Goal: Task Accomplishment & Management: Use online tool/utility

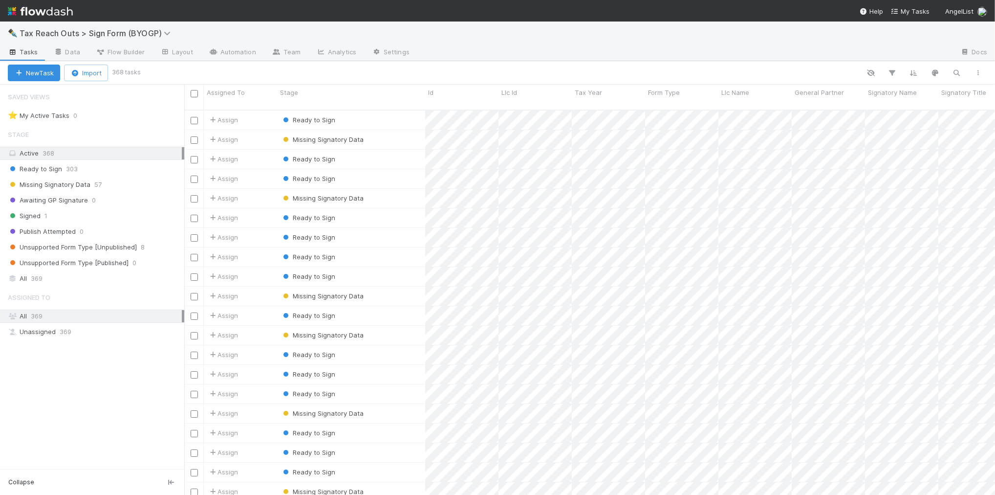
scroll to position [384, 802]
click at [136, 172] on div "Ready to Sign 303" at bounding box center [96, 169] width 176 height 12
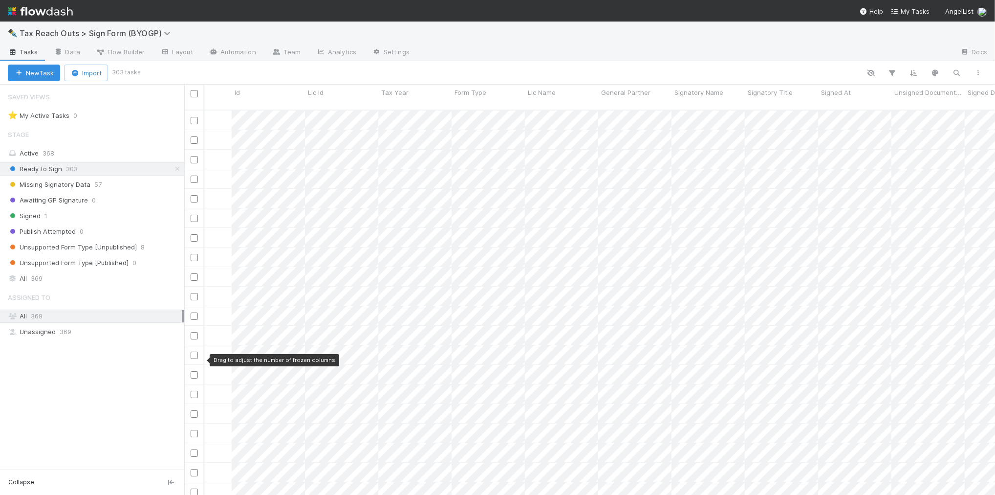
scroll to position [0, 217]
click at [533, 93] on span "General Partner" at bounding box center [544, 93] width 49 height 10
click at [539, 113] on div "Sort A → Z" at bounding box center [576, 111] width 111 height 15
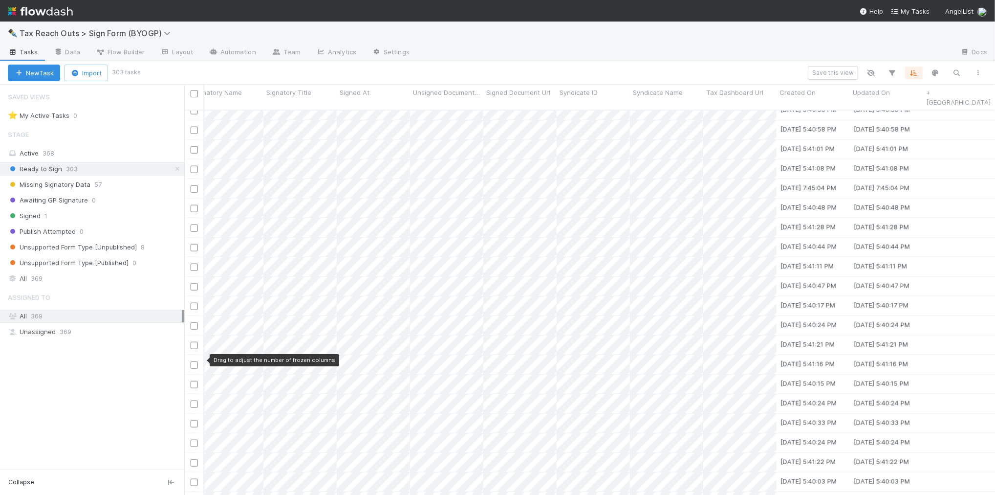
click at [392, 66] on div "Save this view" at bounding box center [564, 73] width 851 height 14
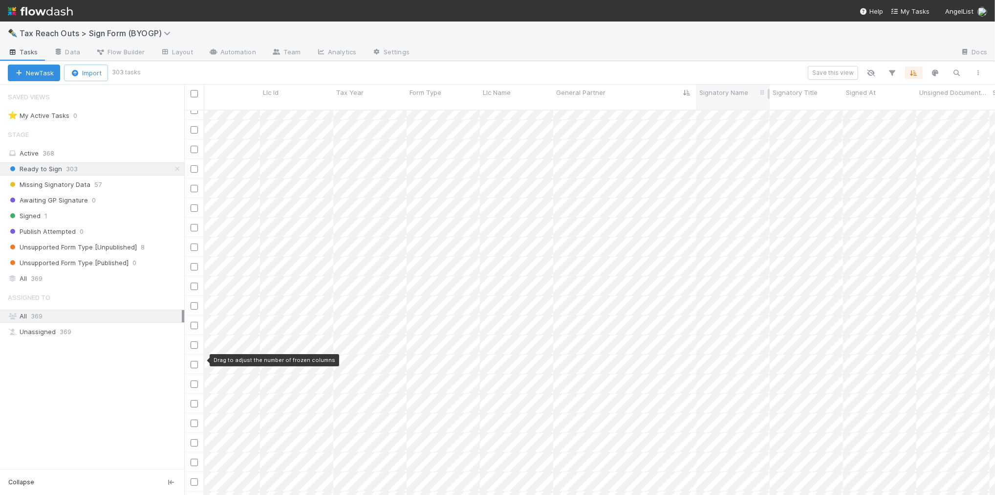
drag, startPoint x: 624, startPoint y: 94, endPoint x: 694, endPoint y: 96, distance: 69.9
click at [697, 96] on div at bounding box center [697, 97] width 0 height 24
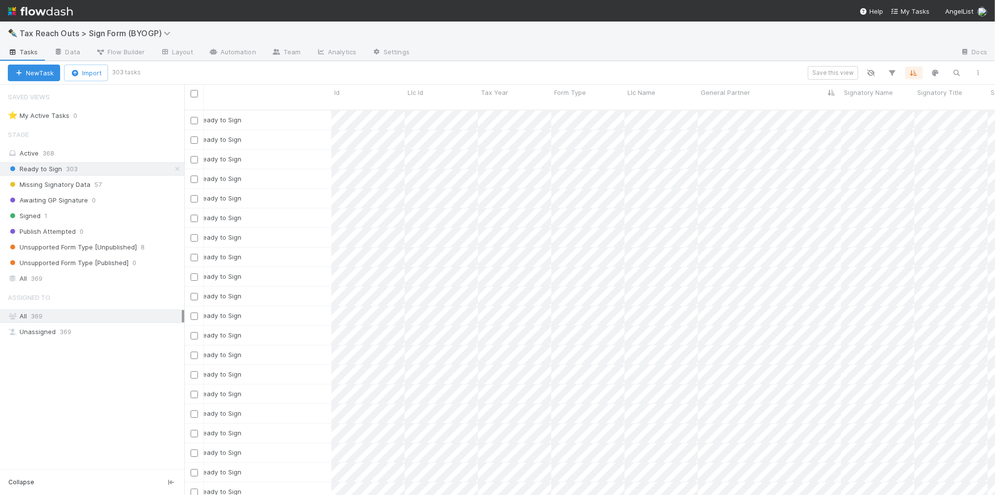
scroll to position [0, 0]
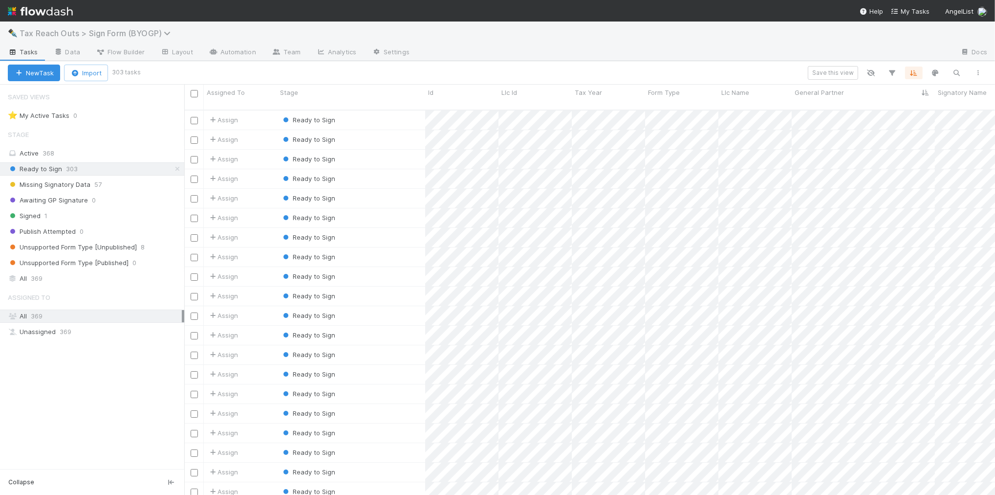
click at [108, 33] on span "Tax Reach Outs > Sign Form (BYOGP)" at bounding box center [98, 33] width 156 height 10
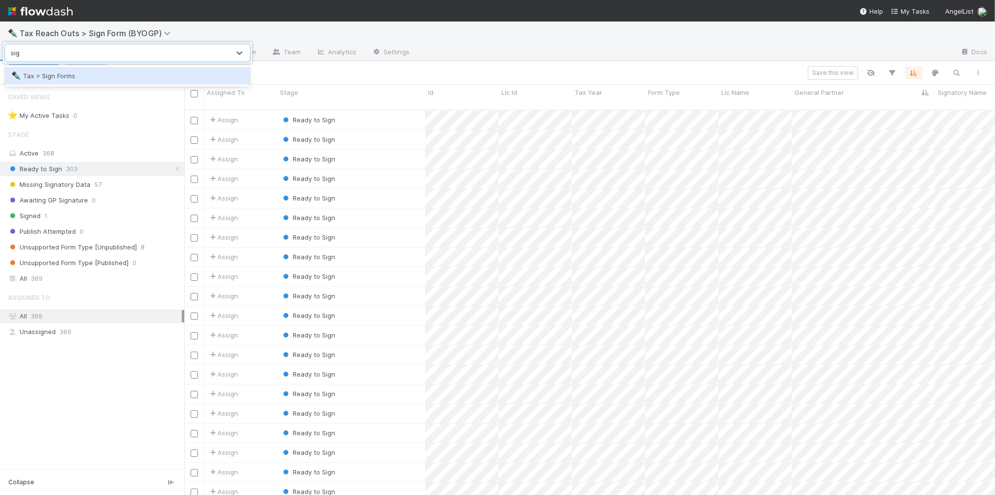
type input "sign"
click at [138, 74] on div "✒️ Tax > Sign Forms" at bounding box center [127, 76] width 233 height 10
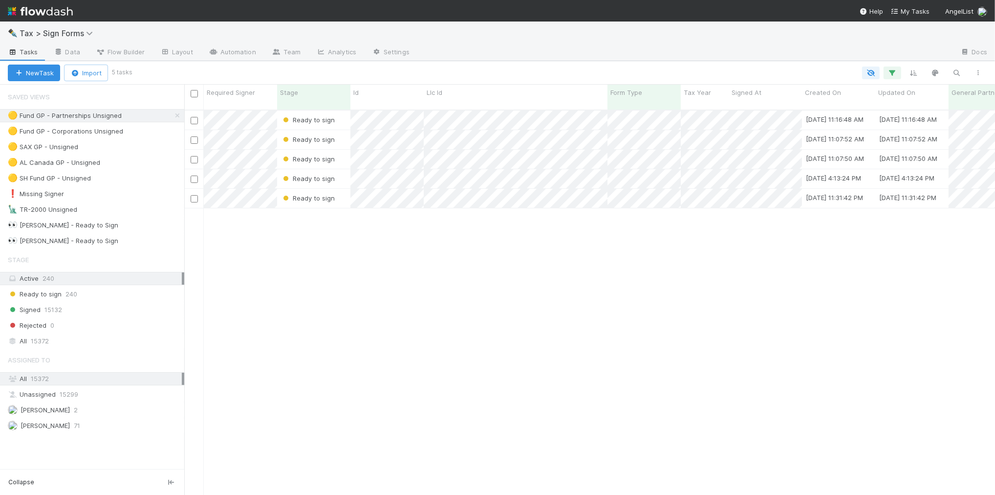
scroll to position [384, 802]
click at [69, 35] on span "Tax > Sign Forms" at bounding box center [59, 33] width 78 height 10
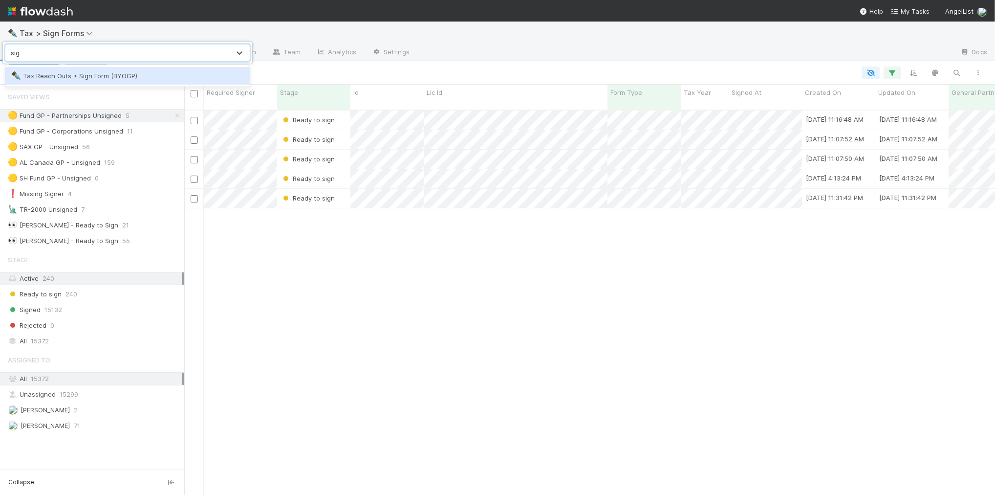
type input "sign"
click at [144, 79] on div "✒️ Tax Reach Outs > Sign Form (BYOGP)" at bounding box center [127, 76] width 233 height 10
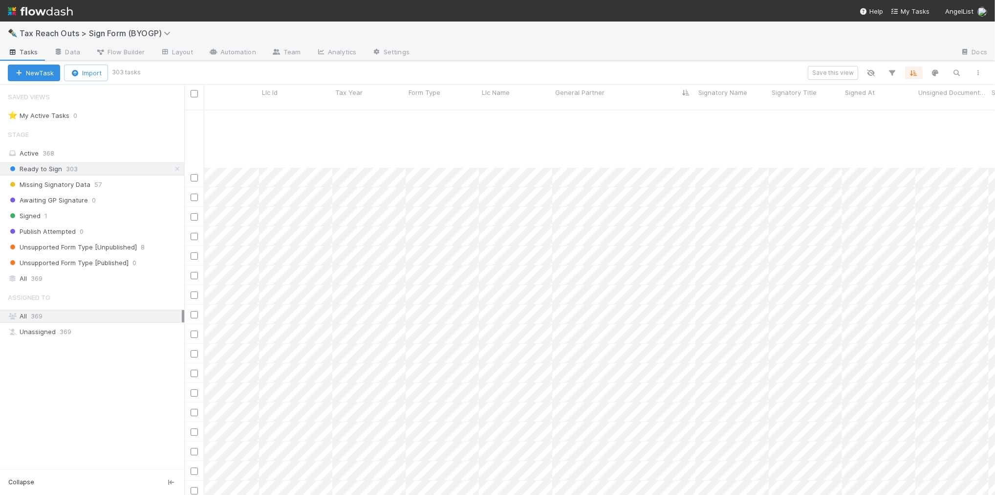
scroll to position [428, 240]
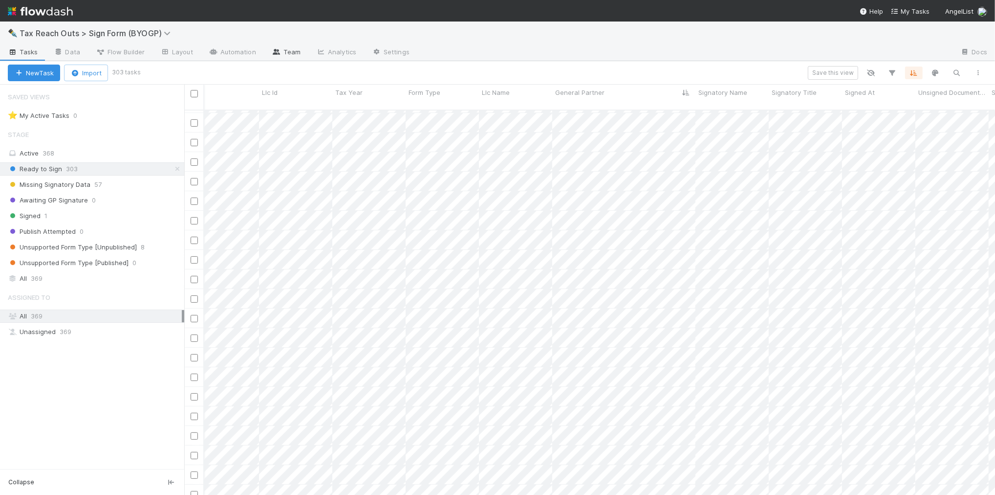
click at [281, 55] on link "Team" at bounding box center [286, 53] width 44 height 16
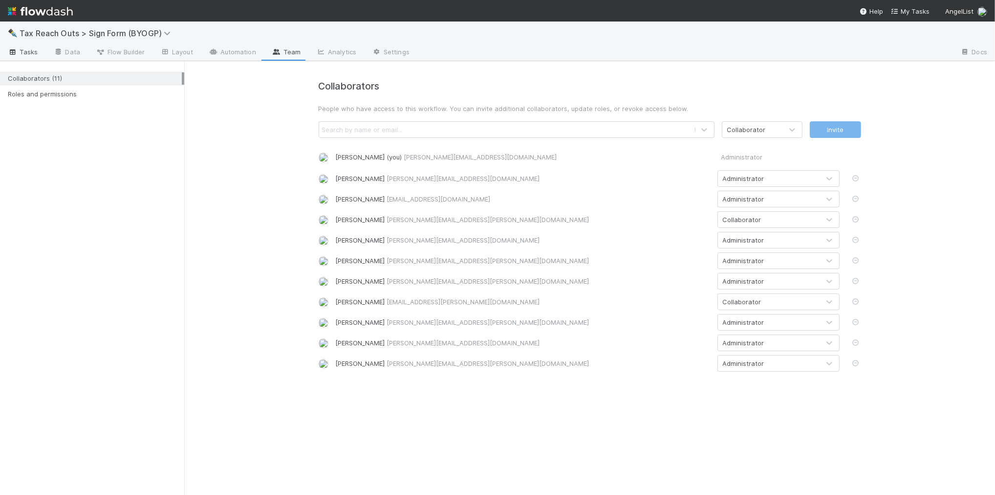
click at [33, 52] on span "Tasks" at bounding box center [23, 52] width 30 height 10
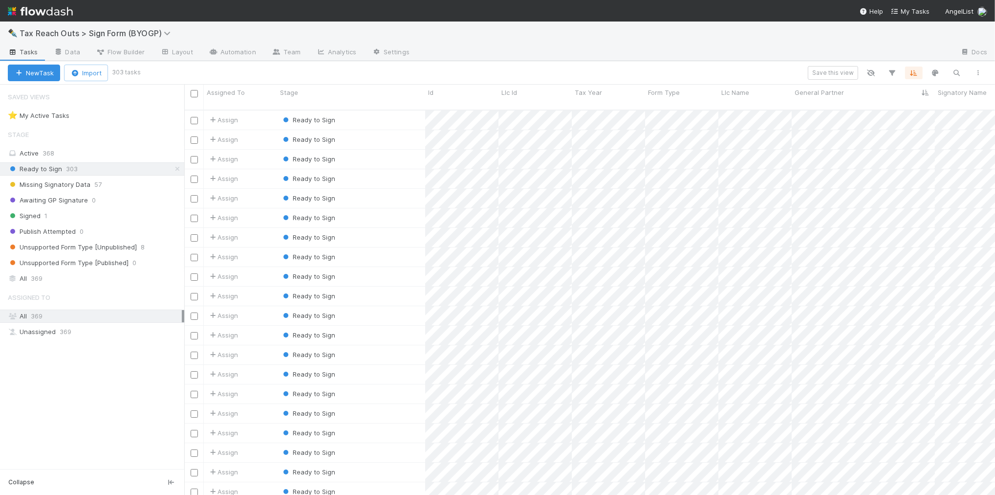
scroll to position [384, 802]
drag, startPoint x: 687, startPoint y: 37, endPoint x: 561, endPoint y: 3, distance: 131.0
click at [687, 37] on div "✒️ Tax Reach Outs > Sign Form (BYOGP)" at bounding box center [497, 33] width 995 height 23
click at [159, 188] on div "Missing Signatory Data 57" at bounding box center [96, 184] width 176 height 12
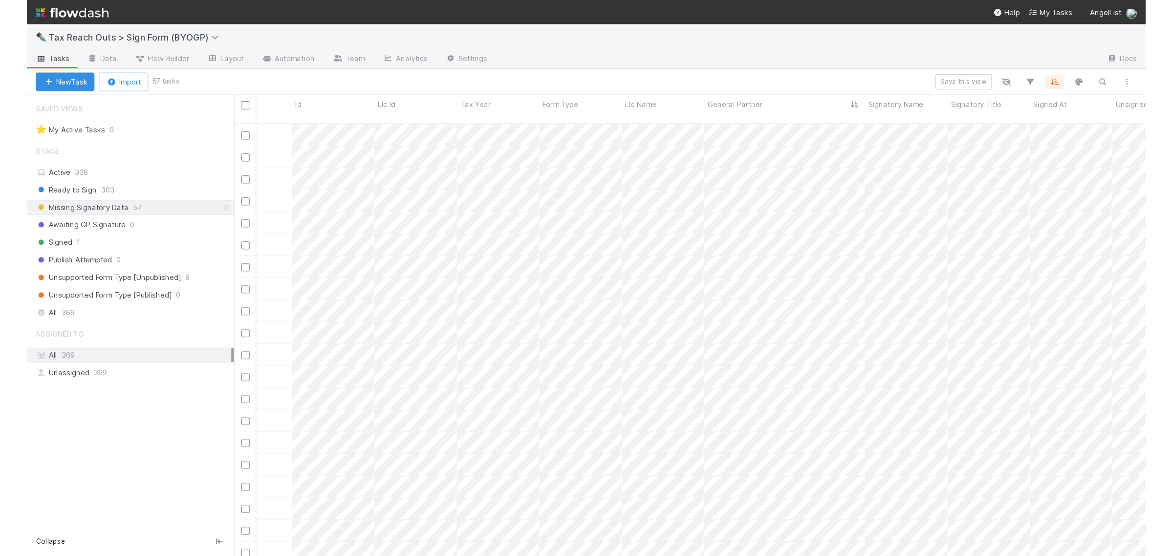
scroll to position [445, 980]
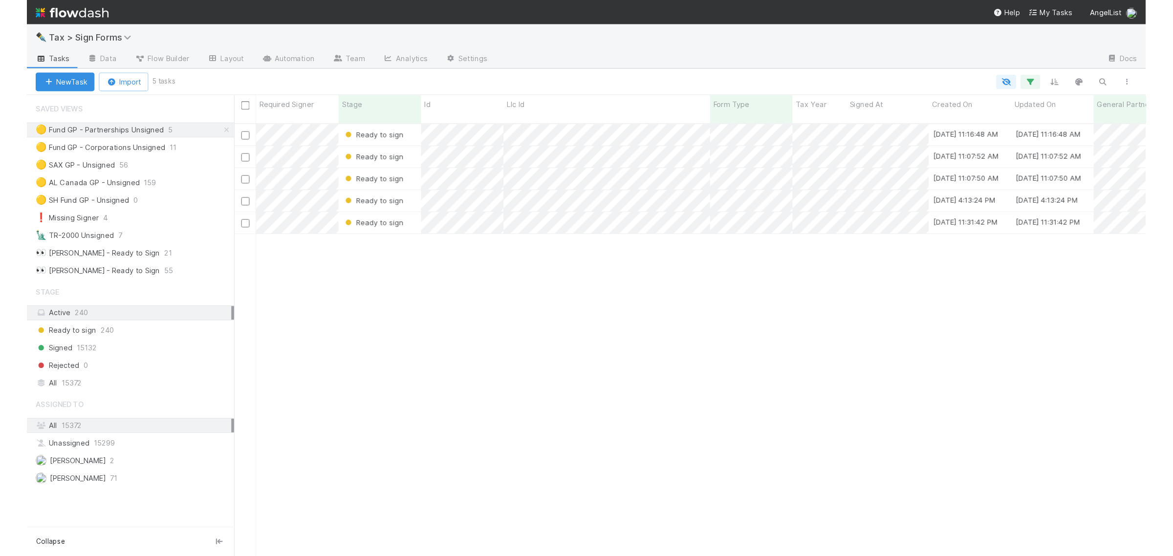
scroll to position [445, 980]
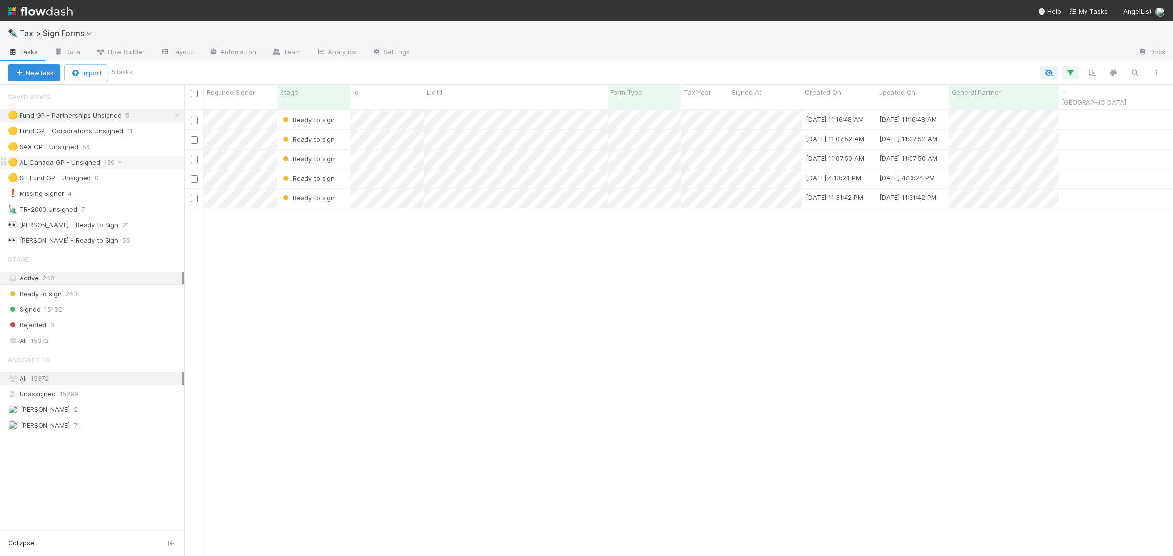
click at [136, 163] on div "🟡 AL Canada GP - Unsigned 159" at bounding box center [96, 162] width 176 height 12
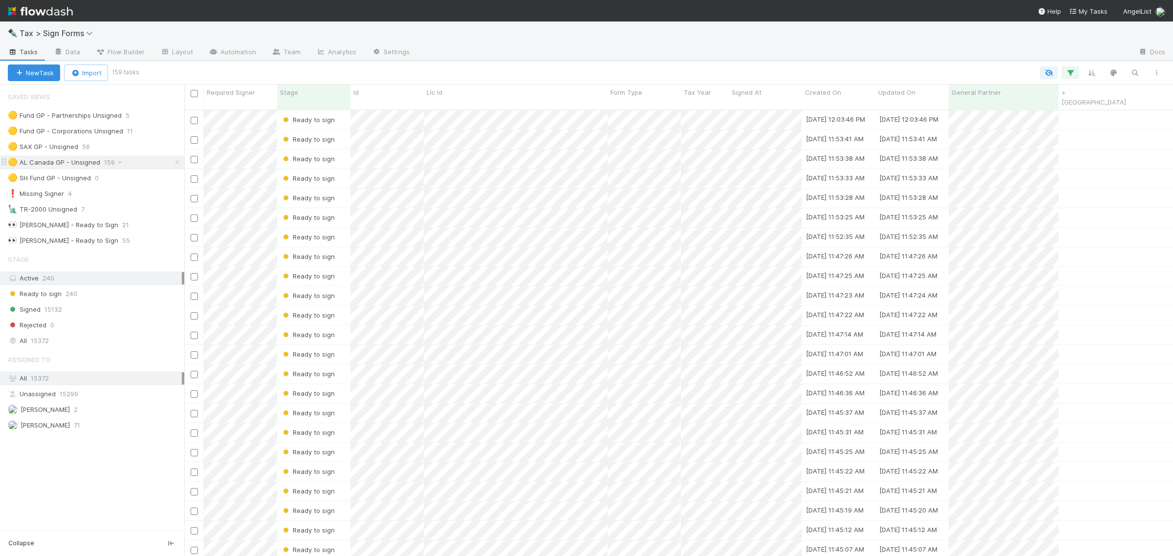
scroll to position [445, 980]
click at [154, 114] on div "🟡 Fund GP - Partnerships Unsigned 5" at bounding box center [96, 116] width 176 height 12
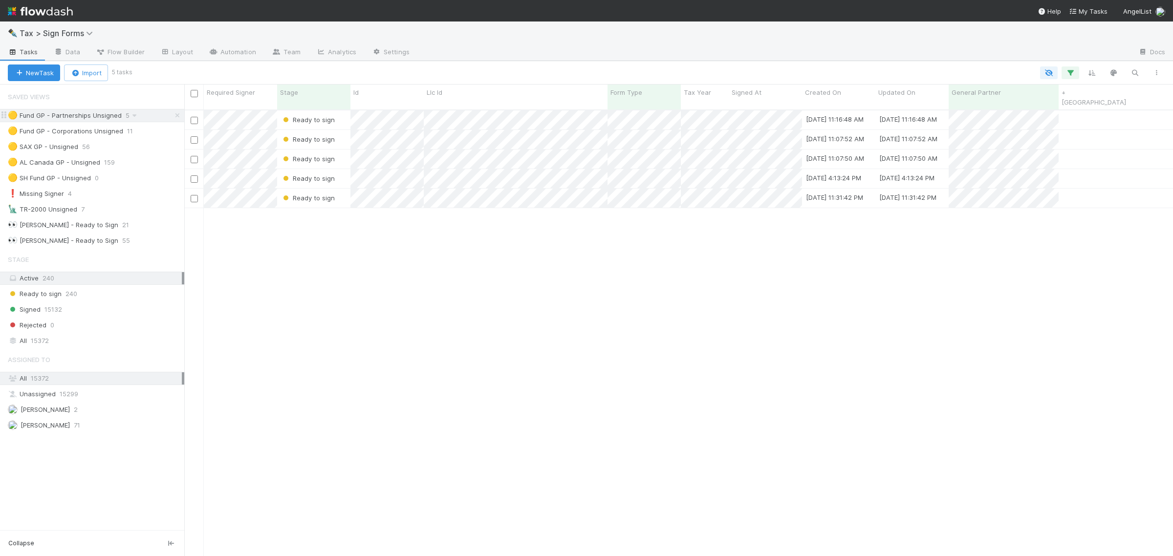
scroll to position [445, 980]
click at [125, 166] on div "🟡 AL Canada GP - Unsigned 159" at bounding box center [96, 162] width 176 height 12
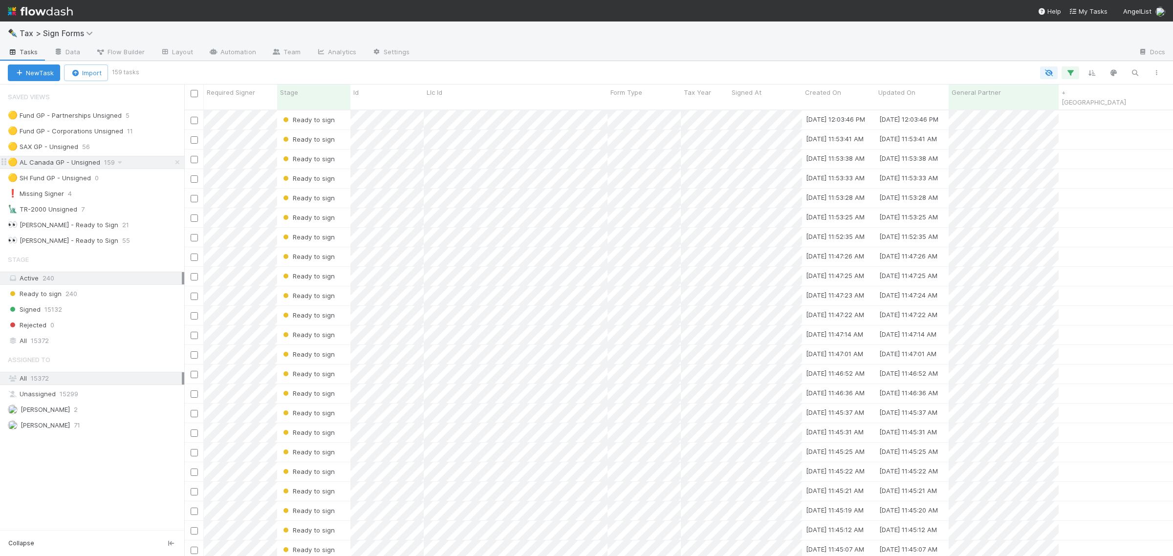
scroll to position [445, 980]
click at [117, 148] on div "🟡 SAX GP - Unsigned 56" at bounding box center [96, 147] width 176 height 12
click at [125, 163] on div "🟡 AL Canada GP - Unsigned 159" at bounding box center [96, 162] width 176 height 12
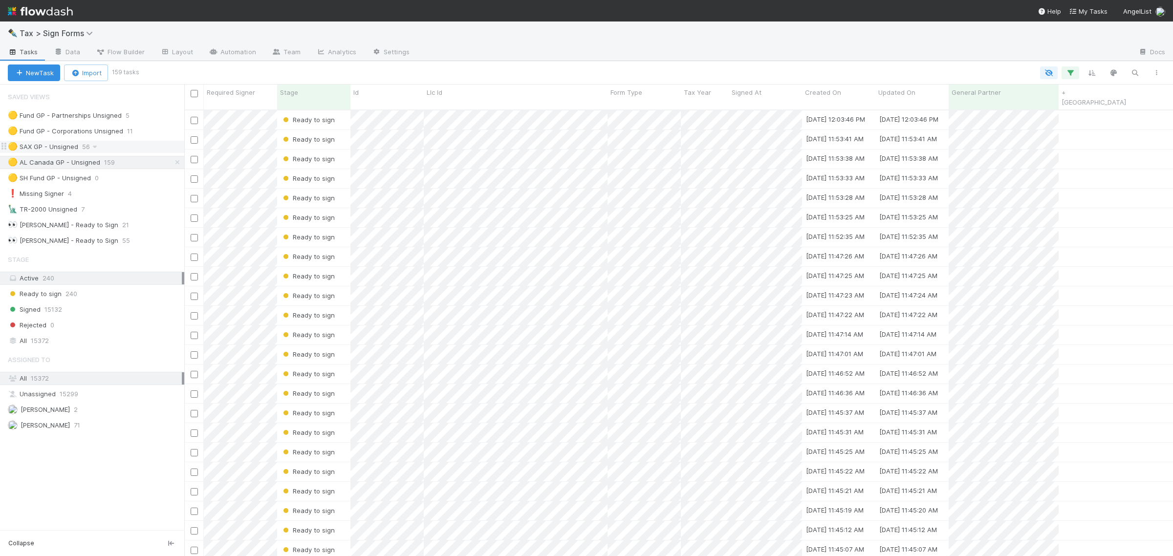
click at [113, 147] on div "🟡 SAX GP - Unsigned 56" at bounding box center [96, 147] width 176 height 12
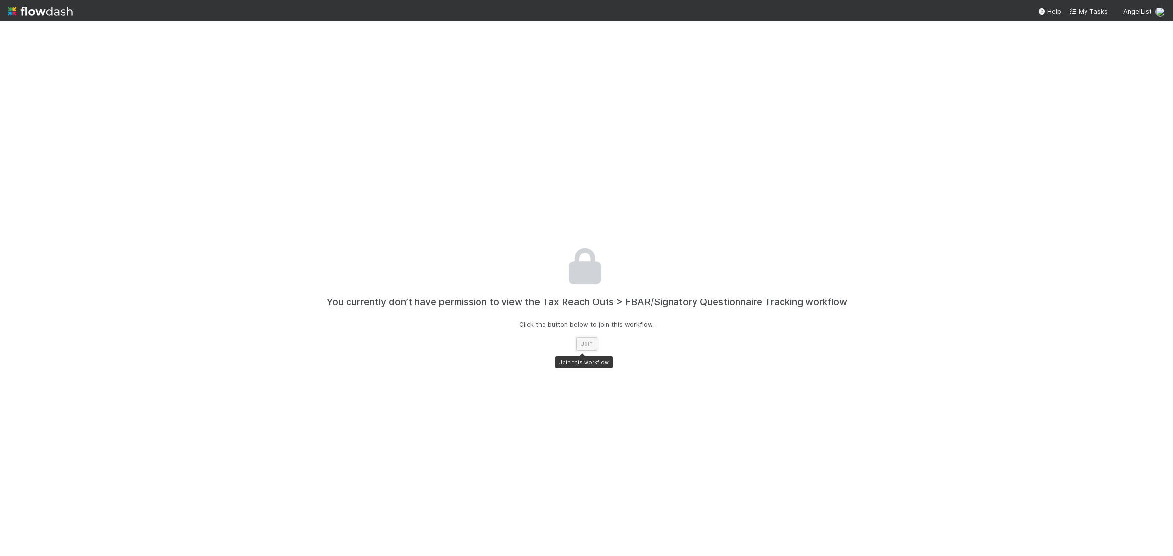
click at [588, 339] on button "Join" at bounding box center [586, 344] width 21 height 14
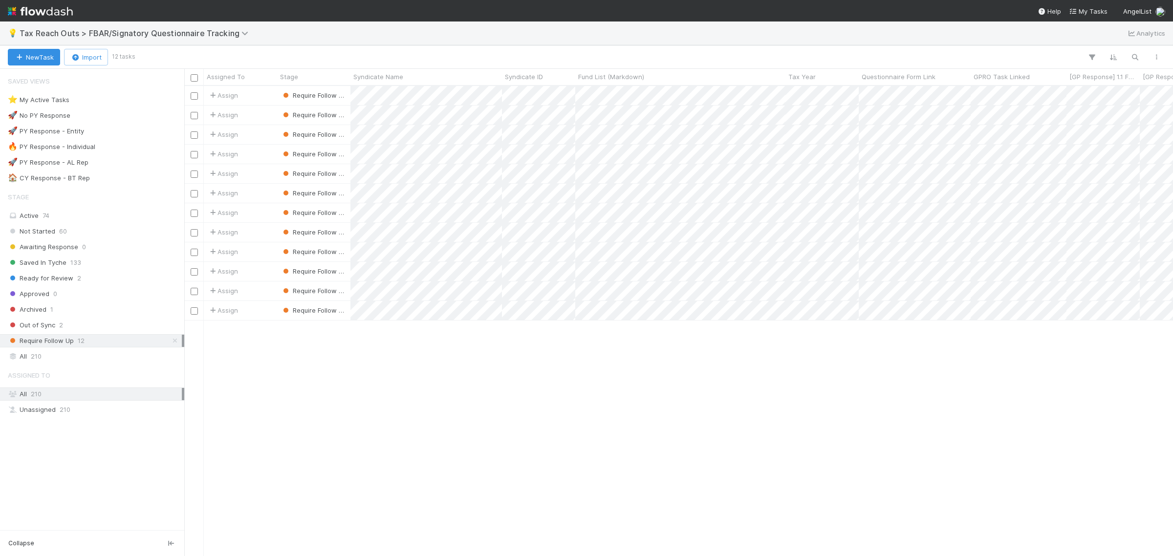
scroll to position [461, 980]
click at [108, 345] on div "Require Follow Up 12" at bounding box center [95, 341] width 174 height 12
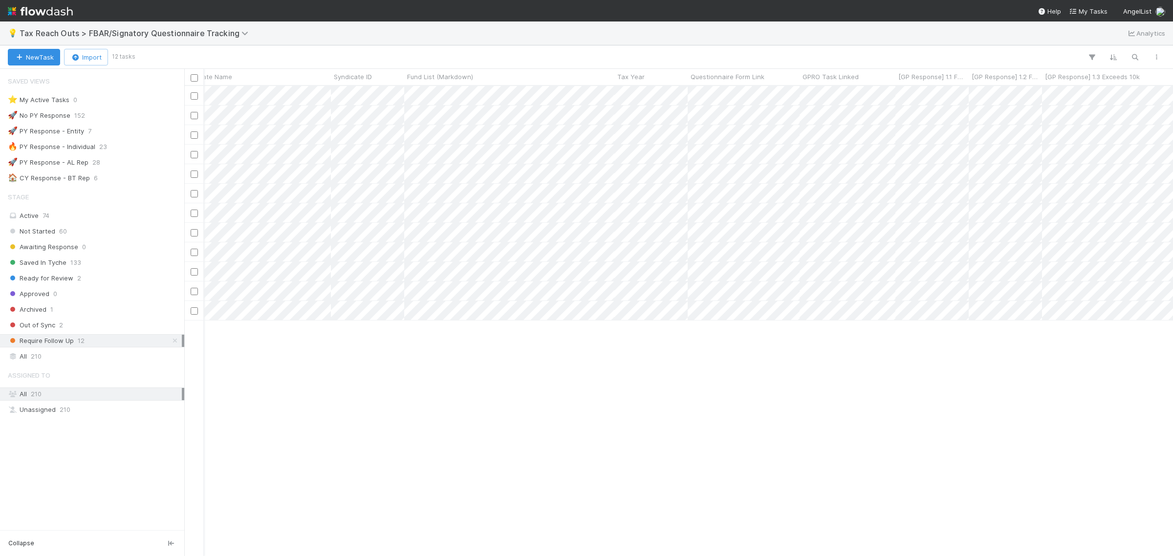
scroll to position [0, 0]
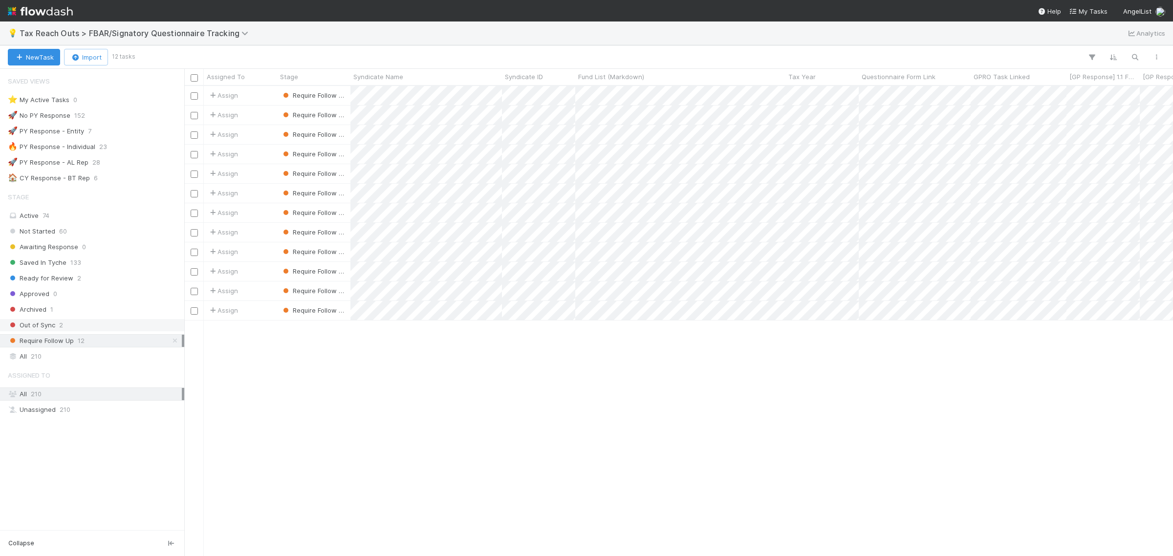
click at [118, 326] on div "Out of Sync 2" at bounding box center [95, 325] width 174 height 12
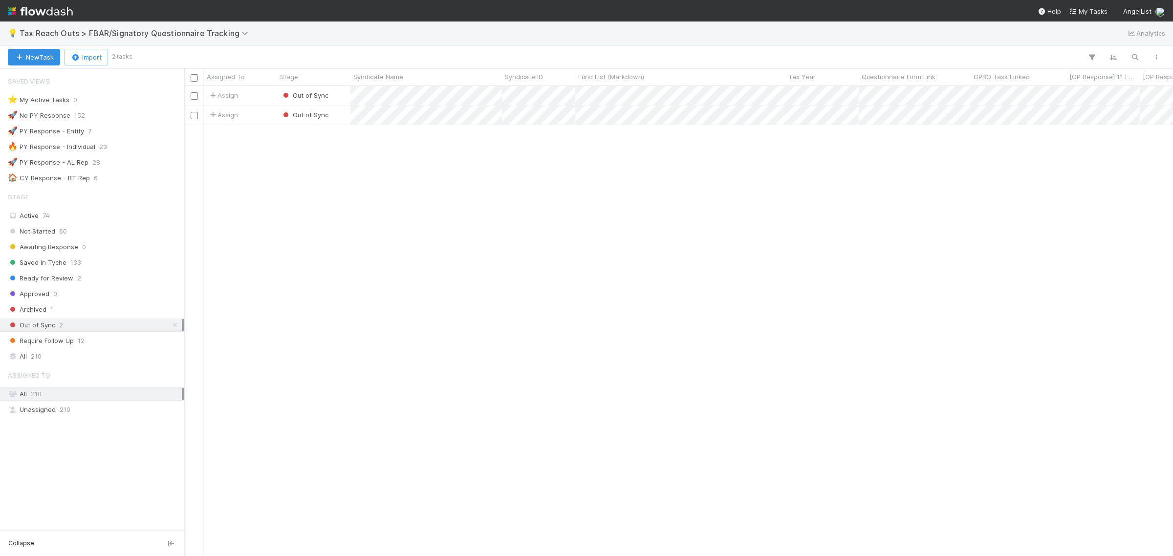
scroll to position [461, 980]
click at [108, 265] on div "Saved In Tyche 133" at bounding box center [95, 263] width 174 height 12
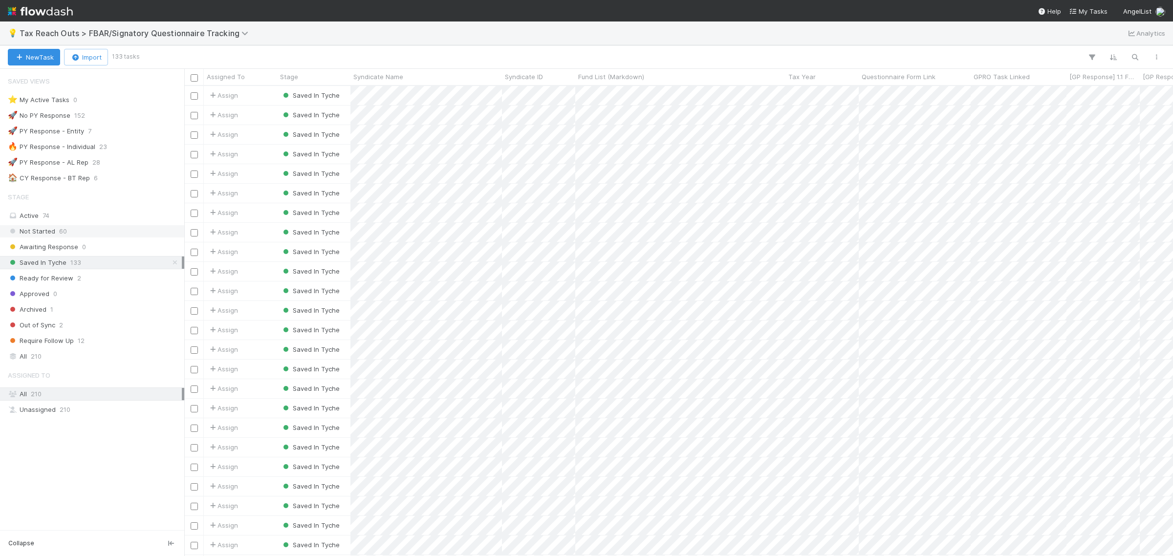
click at [111, 237] on div "Not Started 60" at bounding box center [95, 231] width 174 height 12
click at [111, 266] on div "Saved In Tyche 133" at bounding box center [95, 263] width 174 height 12
click at [106, 285] on div "Ready for Review 2" at bounding box center [95, 278] width 174 height 12
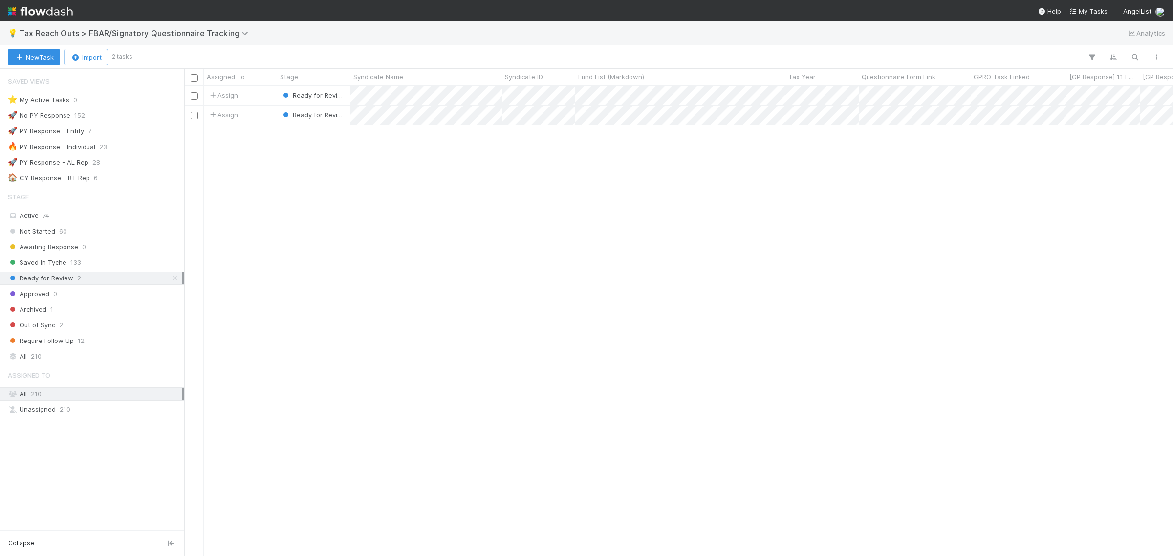
scroll to position [461, 980]
click at [117, 233] on div "Not Started 60" at bounding box center [95, 231] width 174 height 12
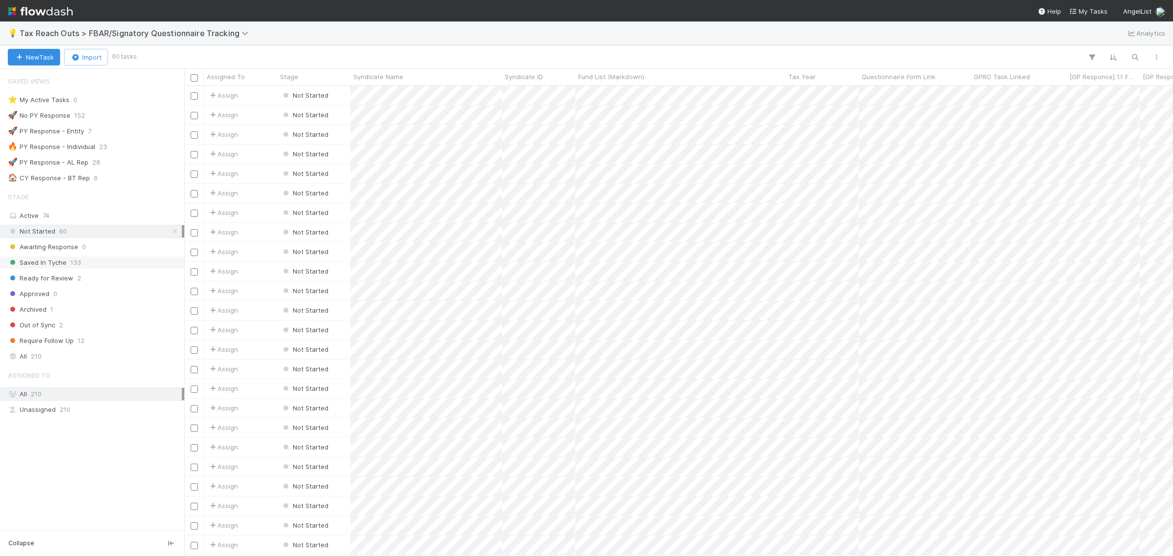
click at [116, 263] on div "Saved In Tyche 133" at bounding box center [95, 263] width 174 height 12
click at [109, 280] on div "Ready for Review 2" at bounding box center [95, 278] width 174 height 12
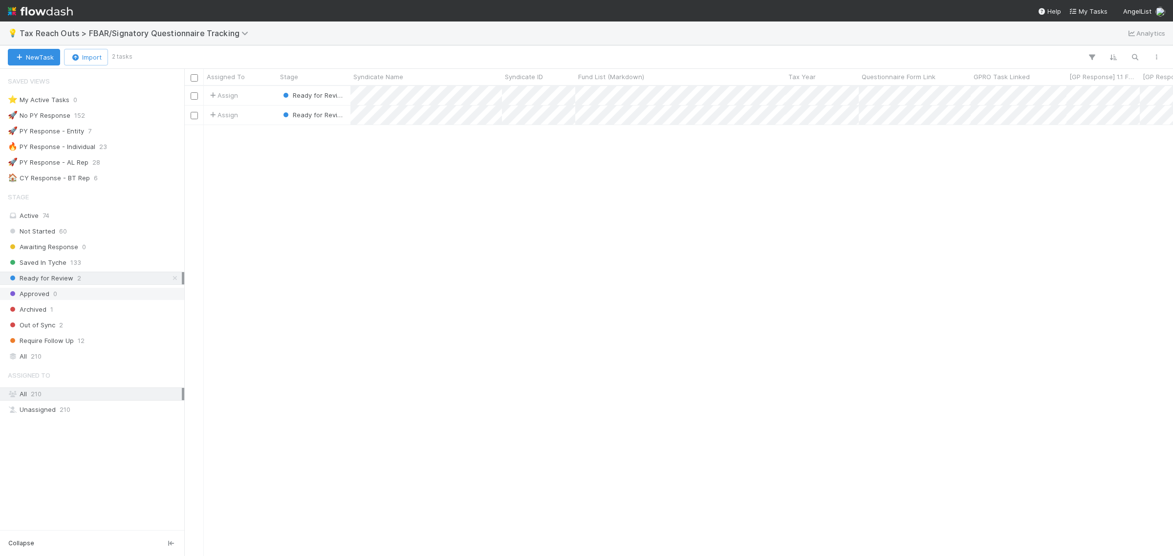
click at [101, 292] on div "Approved 0" at bounding box center [95, 294] width 174 height 12
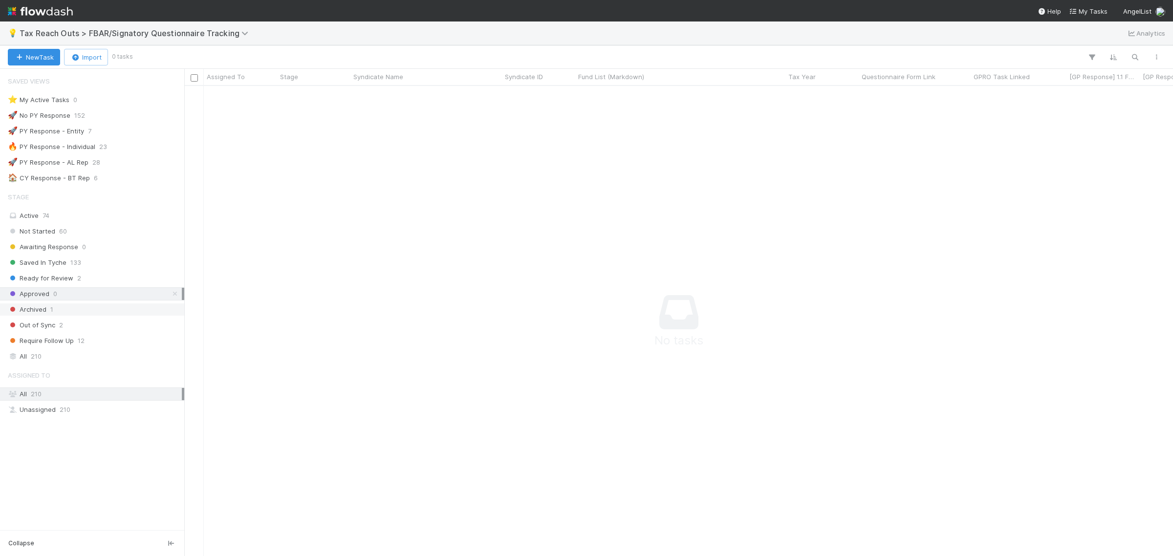
click at [109, 312] on div "Archived 1" at bounding box center [95, 310] width 174 height 12
click at [132, 331] on div "Out of Sync 2" at bounding box center [95, 325] width 174 height 12
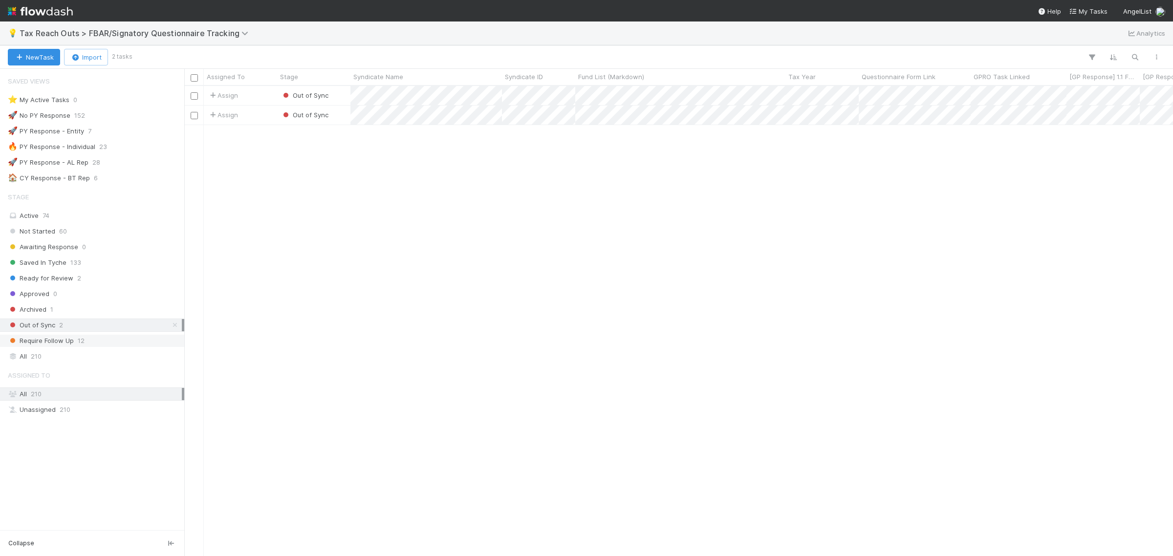
click at [128, 347] on div "Require Follow Up 12" at bounding box center [95, 341] width 174 height 12
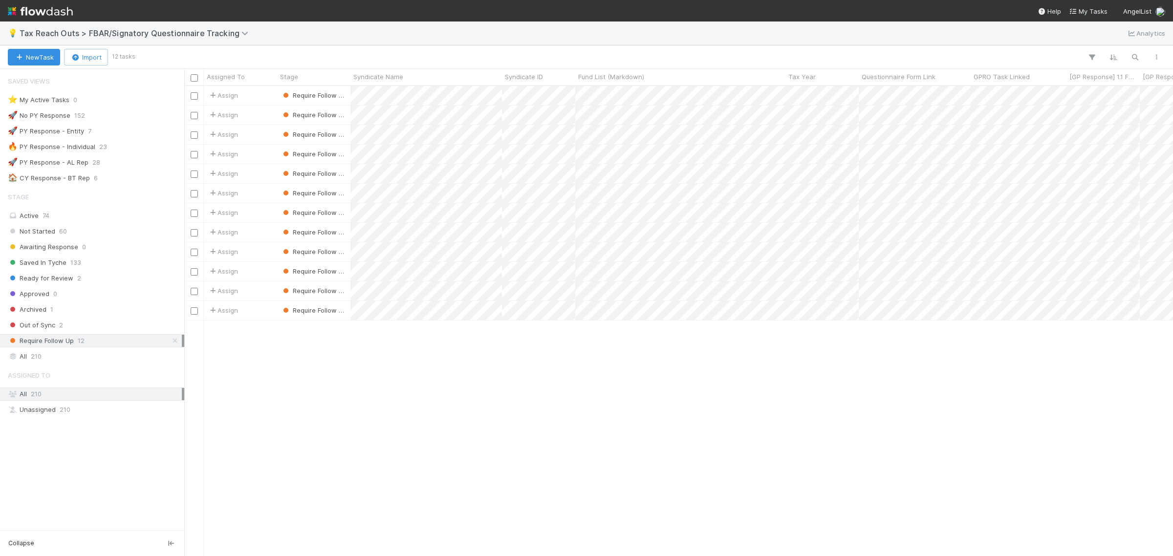
click at [186, 52] on div at bounding box center [650, 57] width 1034 height 13
click at [82, 327] on div "Out of Sync 2" at bounding box center [95, 325] width 174 height 12
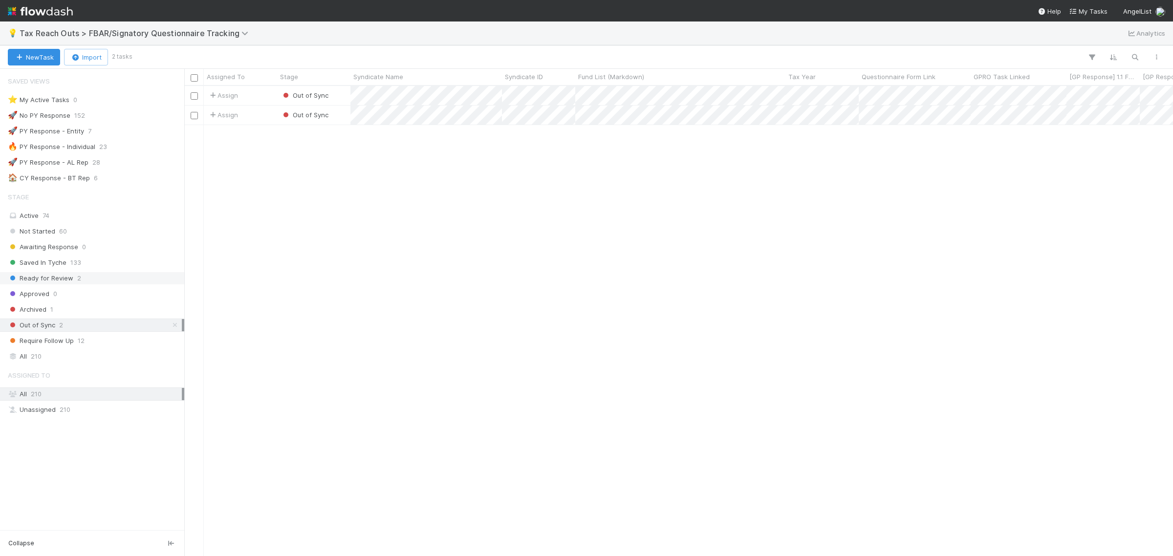
click at [93, 280] on div "Ready for Review 2" at bounding box center [95, 278] width 174 height 12
click at [121, 264] on div "Saved In Tyche 133" at bounding box center [95, 263] width 174 height 12
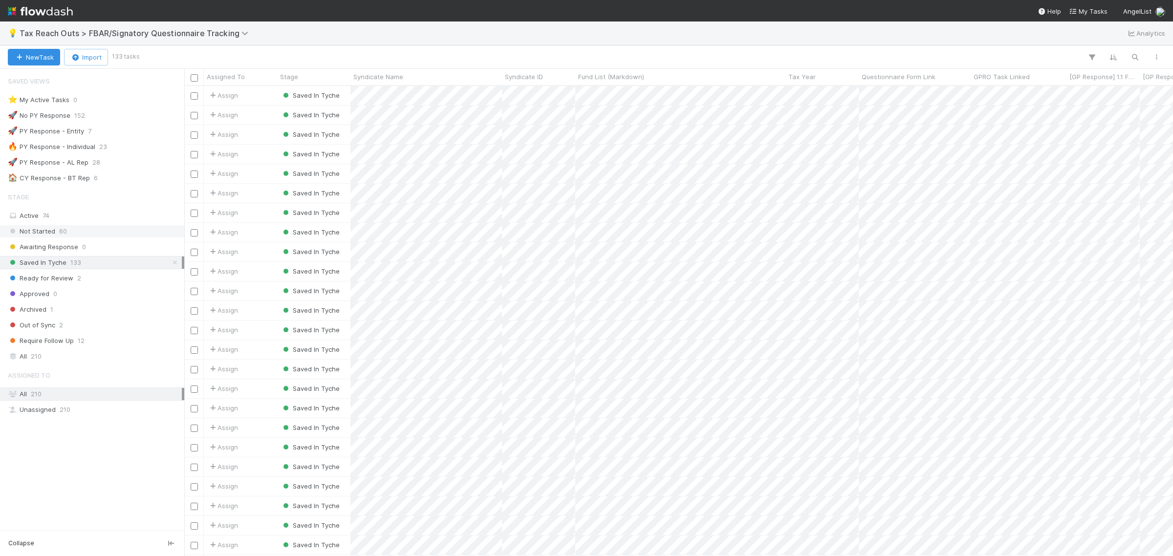
click at [131, 238] on div "Not Started 60" at bounding box center [95, 231] width 174 height 12
click at [125, 118] on div "🚀 No PY Response 152" at bounding box center [95, 116] width 174 height 12
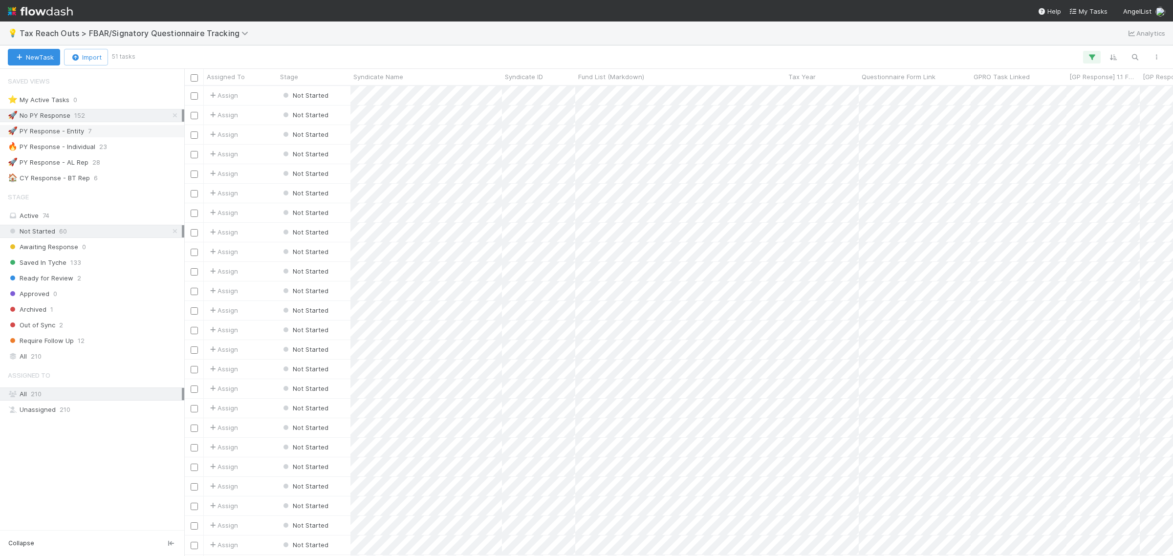
click at [125, 130] on div "🚀 PY Response - Entity 7" at bounding box center [95, 131] width 174 height 12
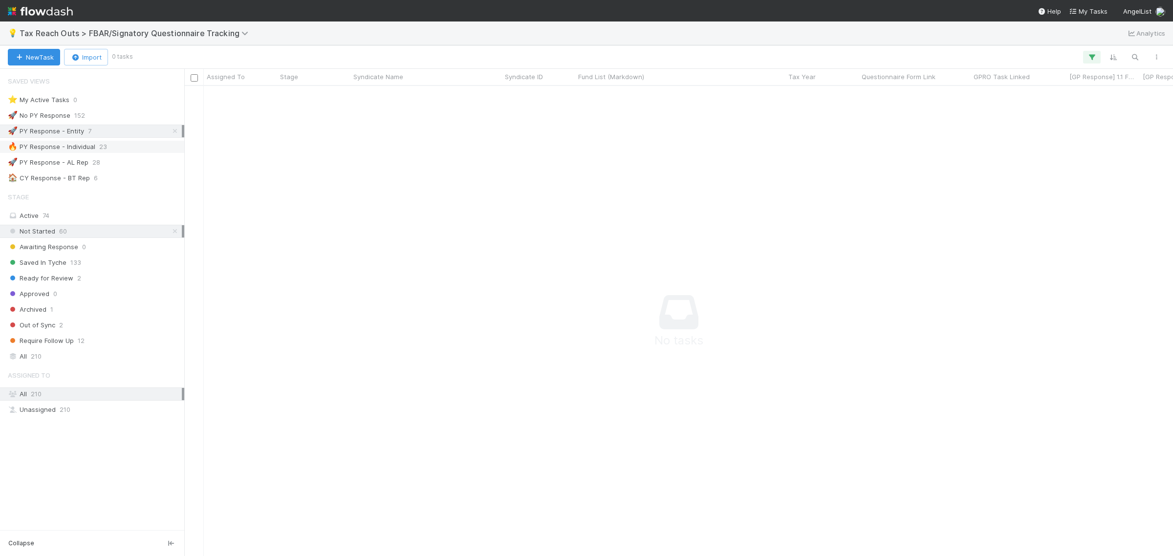
click at [126, 145] on div "🔥 PY Response - Individual 23" at bounding box center [95, 147] width 174 height 12
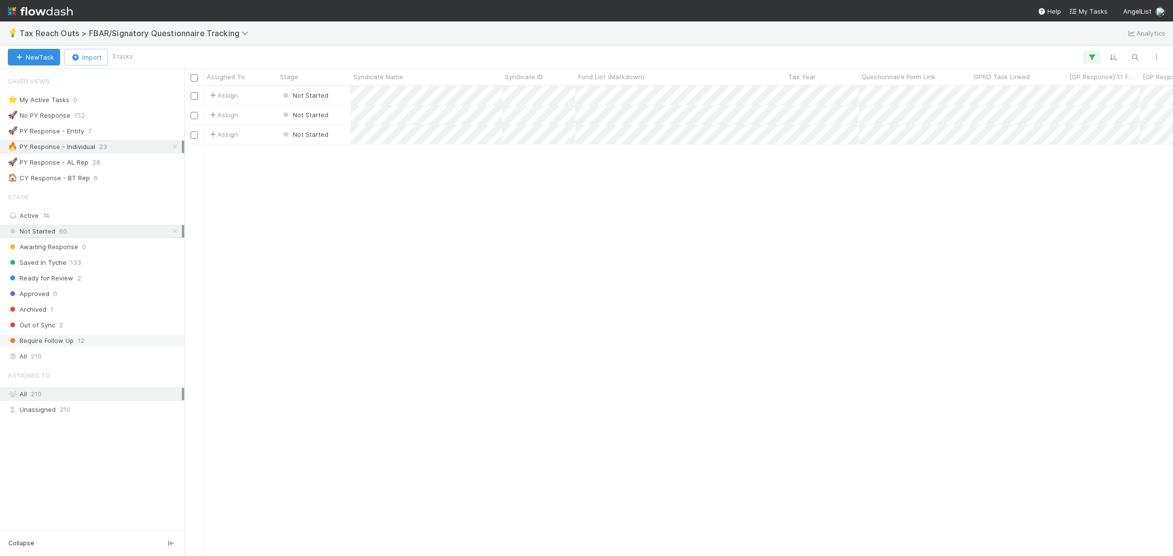
click at [110, 344] on div "Require Follow Up 12" at bounding box center [95, 341] width 174 height 12
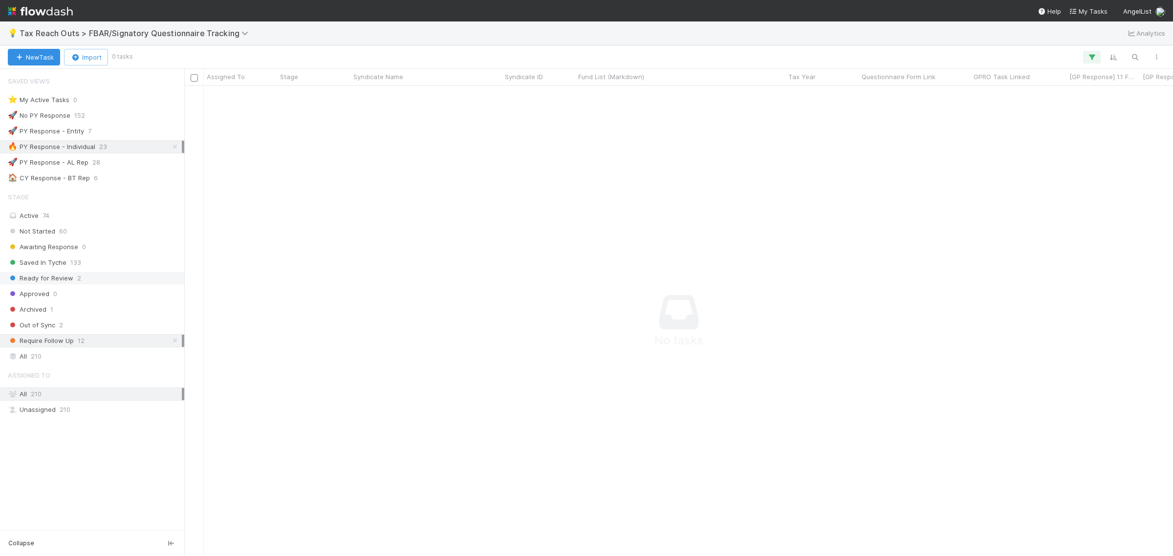
click at [122, 280] on div "Ready for Review 2" at bounding box center [95, 278] width 174 height 12
click at [82, 282] on div "Ready for Review 2" at bounding box center [95, 278] width 174 height 12
click at [172, 147] on icon at bounding box center [175, 147] width 10 height 6
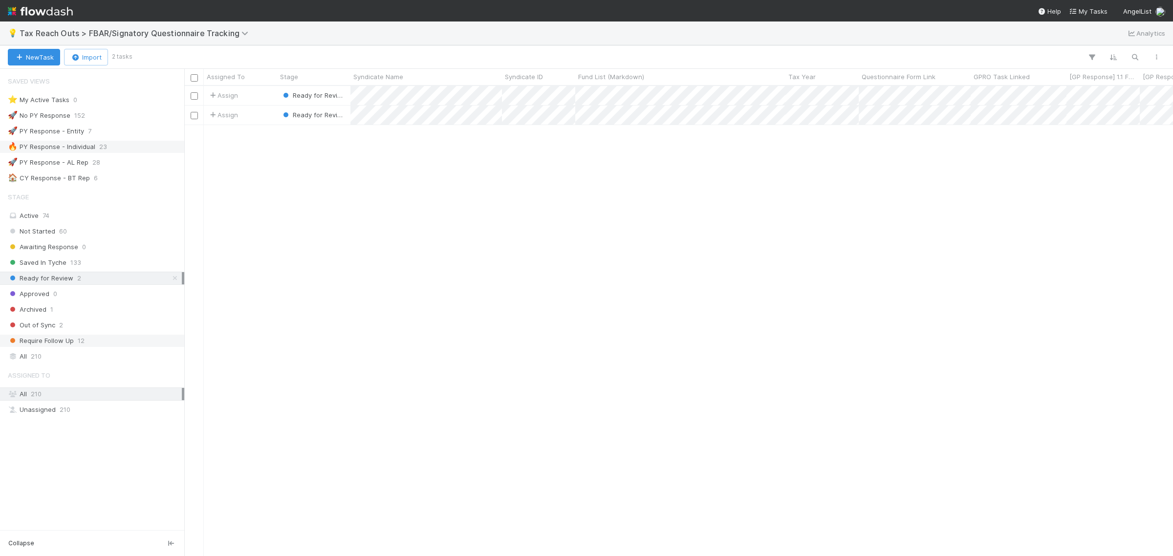
click at [114, 347] on div "Require Follow Up 12" at bounding box center [95, 341] width 174 height 12
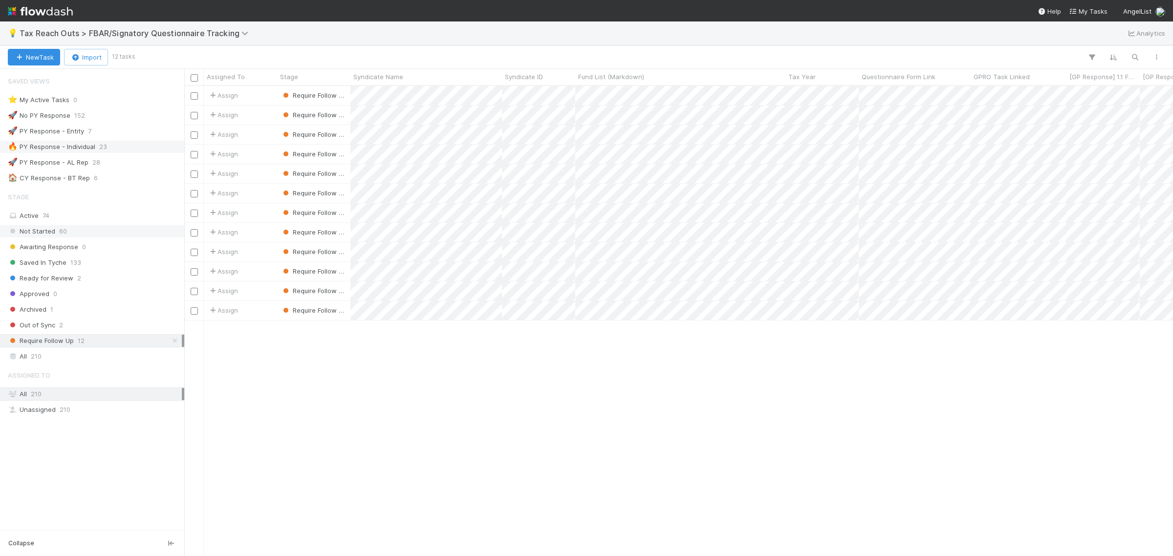
click at [98, 230] on div "Not Started 60" at bounding box center [95, 231] width 174 height 12
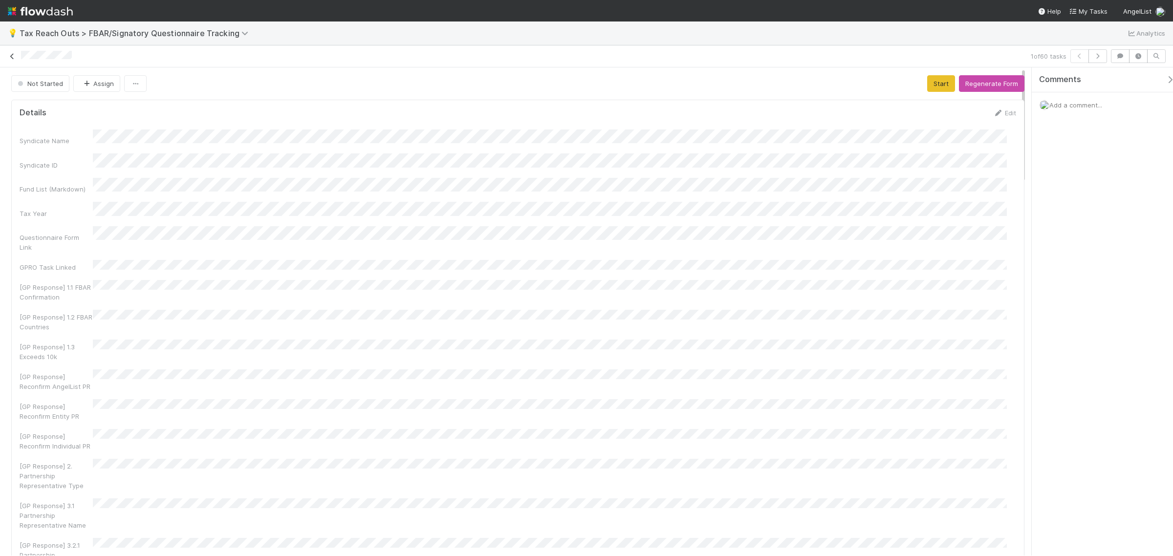
click at [10, 56] on icon at bounding box center [12, 56] width 10 height 6
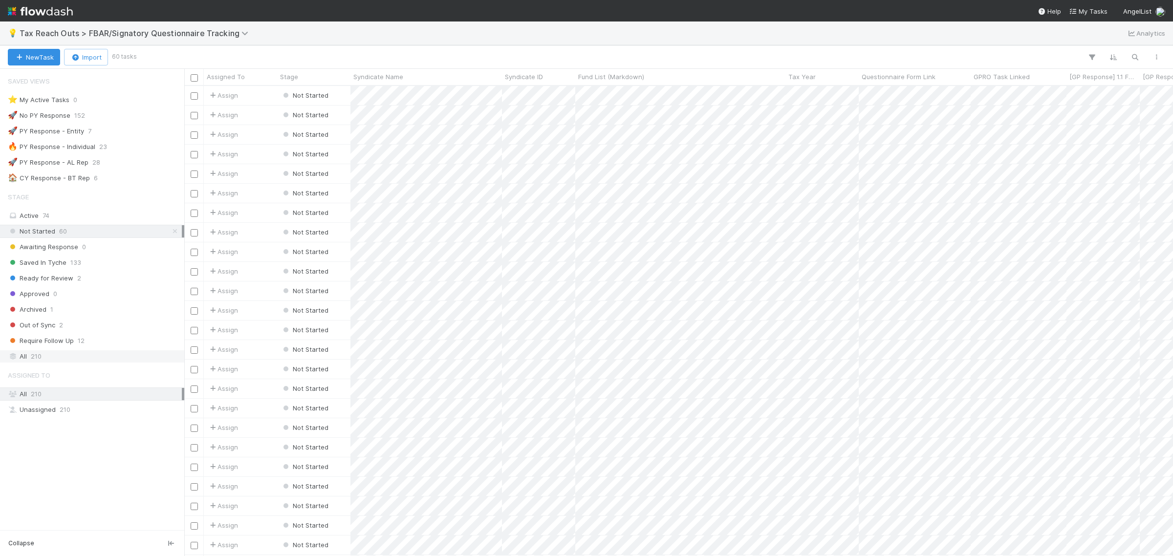
click at [111, 361] on div "All 210" at bounding box center [95, 357] width 174 height 12
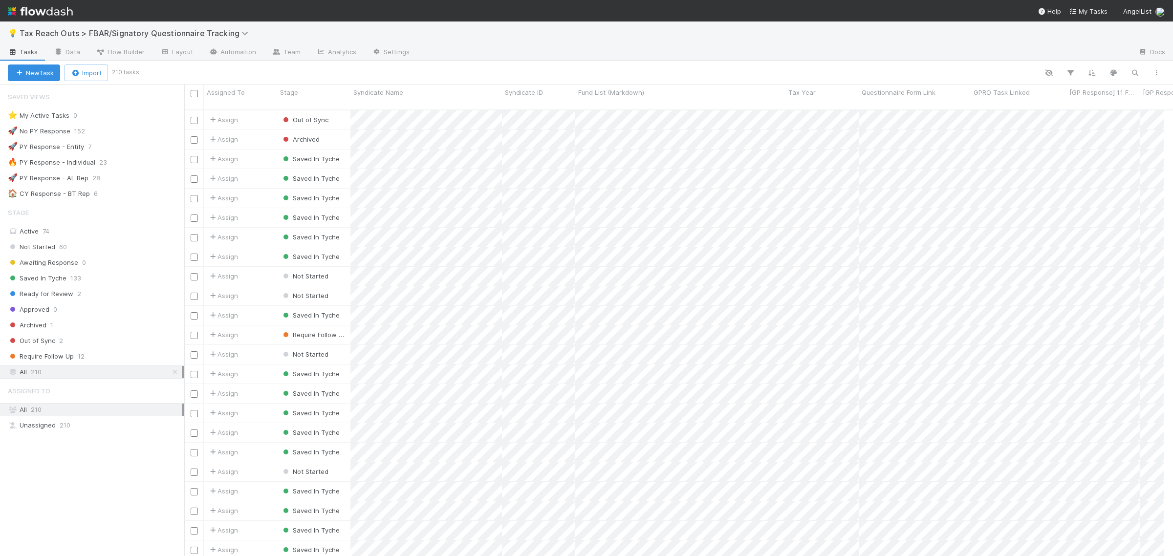
scroll to position [10, 10]
click at [121, 54] on span "Flow Builder" at bounding box center [120, 52] width 49 height 10
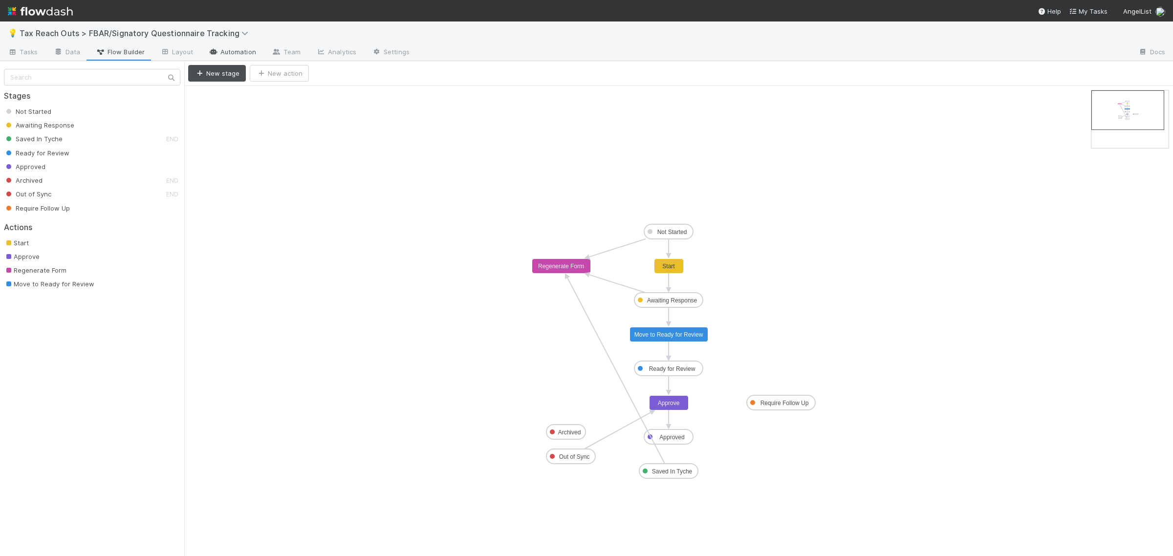
click at [235, 52] on link "Automation" at bounding box center [232, 53] width 63 height 16
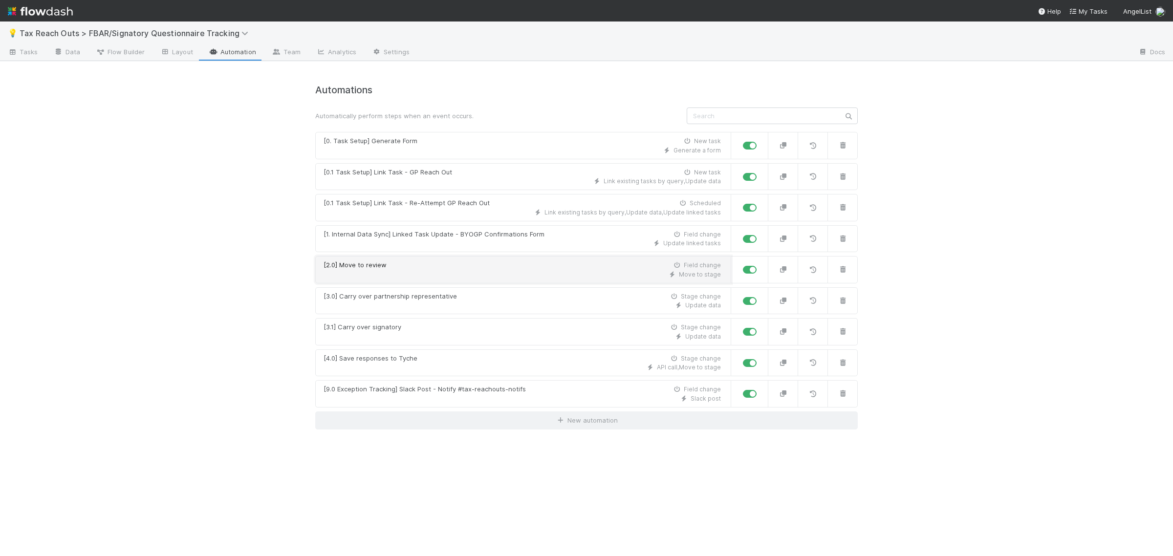
click at [596, 272] on div "Move to stage" at bounding box center [522, 274] width 397 height 9
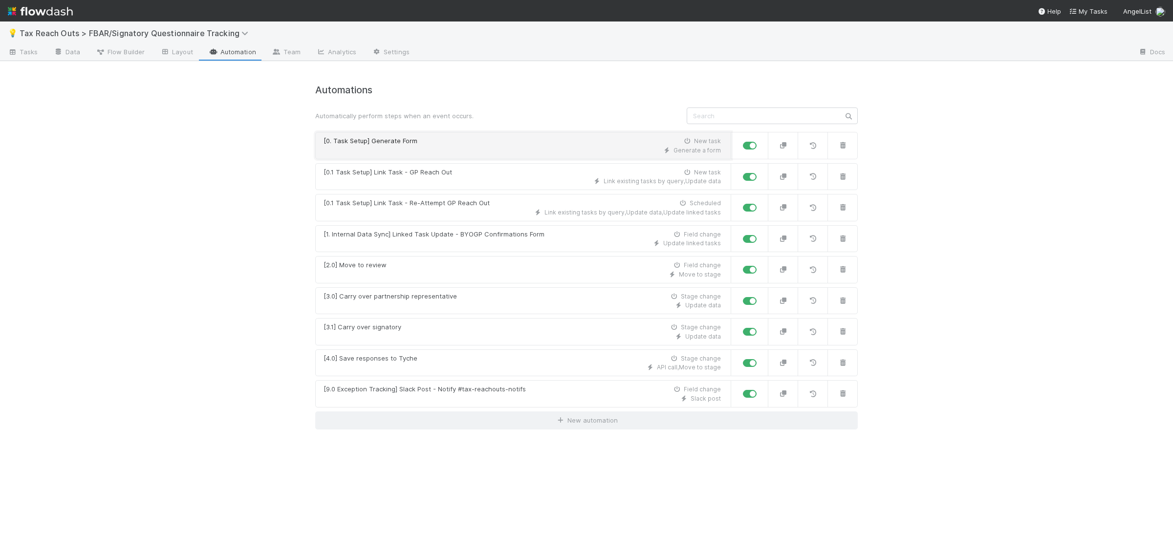
click at [451, 146] on div "Generate a form" at bounding box center [522, 150] width 397 height 9
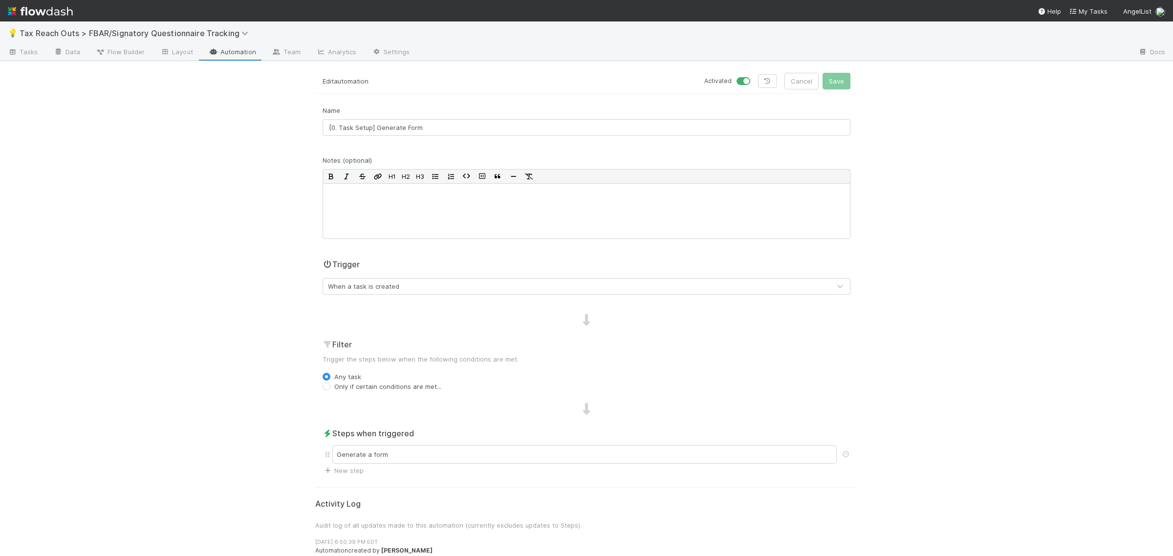
scroll to position [5, 0]
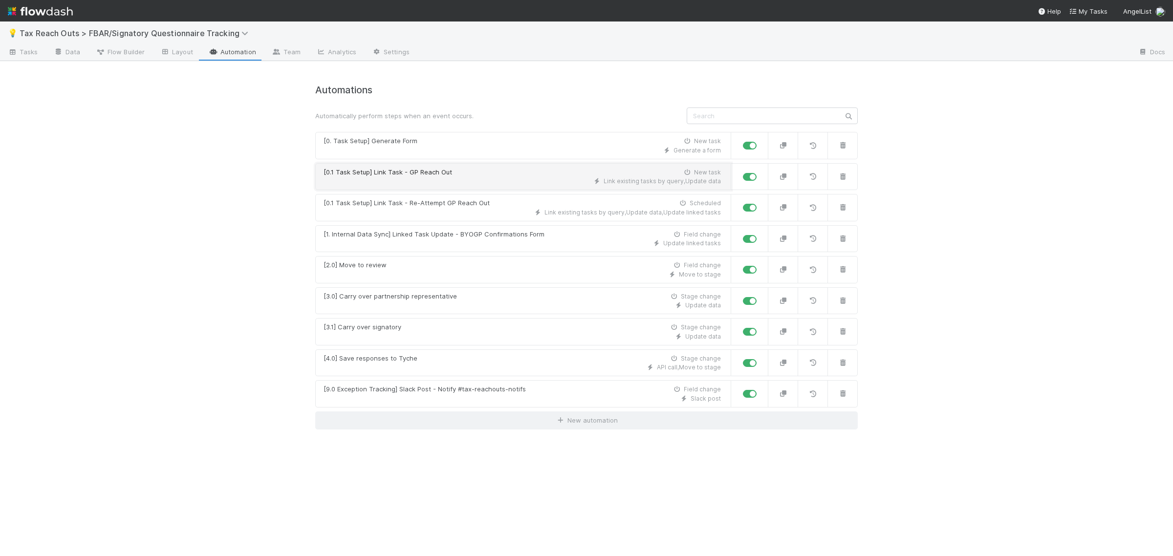
click at [472, 174] on div "[0.1 Task Setup] Link Task - GP Reach Out New task" at bounding box center [522, 173] width 397 height 10
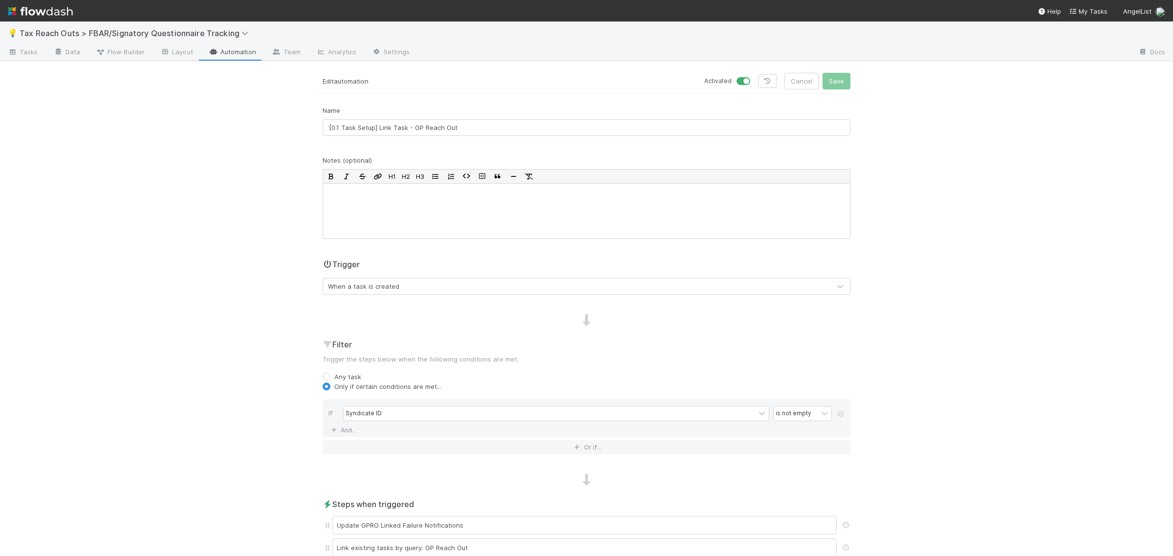
scroll to position [121, 0]
